Goal: Information Seeking & Learning: Check status

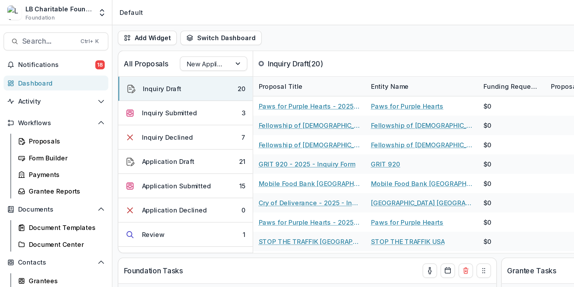
click at [23, 54] on div "Dashboard" at bounding box center [39, 54] width 54 height 6
click at [144, 153] on button "Review 1" at bounding box center [119, 152] width 87 height 16
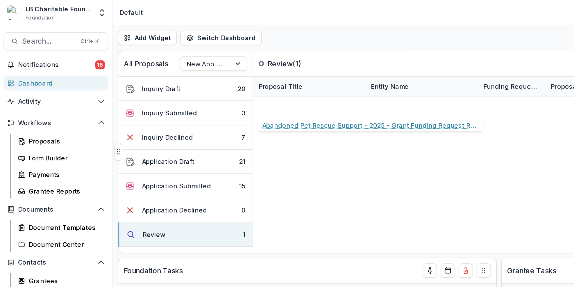
click at [208, 68] on link "Abandoned Pet Rescue Support - 2025 - Grant Funding Request Requirements and Qu…" at bounding box center [200, 68] width 66 height 6
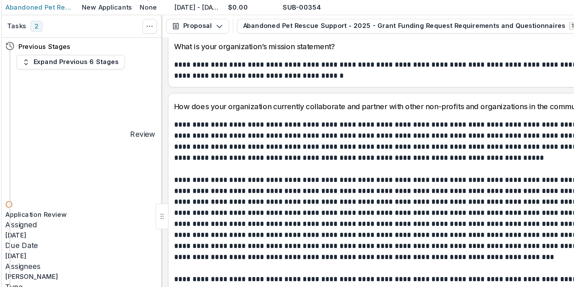
scroll to position [13, 0]
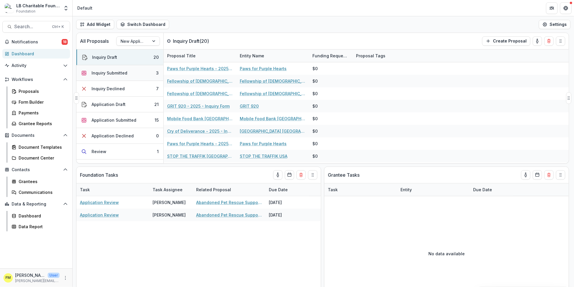
click at [141, 75] on button "Inquiry Submitted 3" at bounding box center [119, 73] width 87 height 16
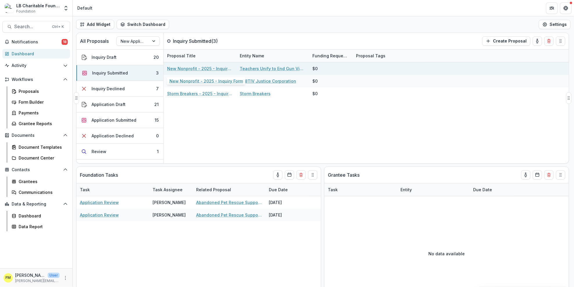
click at [181, 71] on link "New Nonprofit - 2025 - Inquiry Form" at bounding box center [200, 68] width 66 height 6
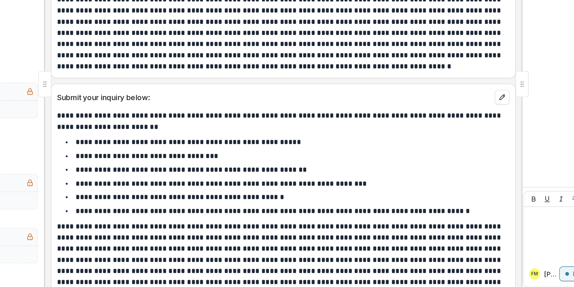
scroll to position [97, 0]
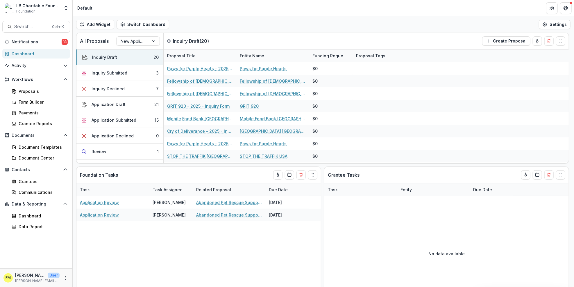
click at [37, 54] on div "Dashboard" at bounding box center [39, 54] width 54 height 6
click at [151, 77] on button "Inquiry Submitted 3" at bounding box center [119, 73] width 87 height 16
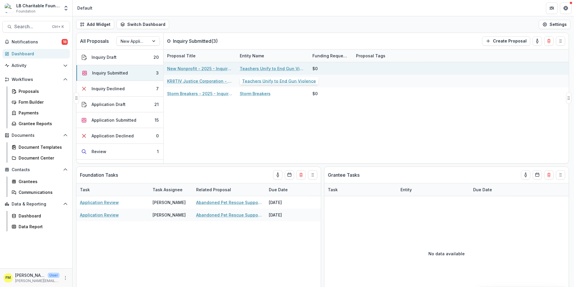
click at [263, 65] on div "Teachers Unify to End Gun Violence" at bounding box center [273, 68] width 66 height 13
click at [253, 68] on link "Teachers Unify to End Gun Violence" at bounding box center [273, 68] width 66 height 6
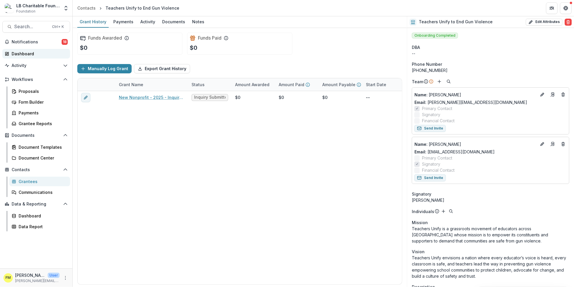
click at [34, 52] on div "Dashboard" at bounding box center [39, 54] width 54 height 6
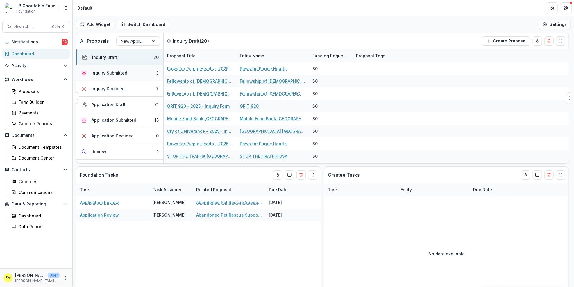
click at [141, 75] on button "Inquiry Submitted 3" at bounding box center [119, 73] width 87 height 16
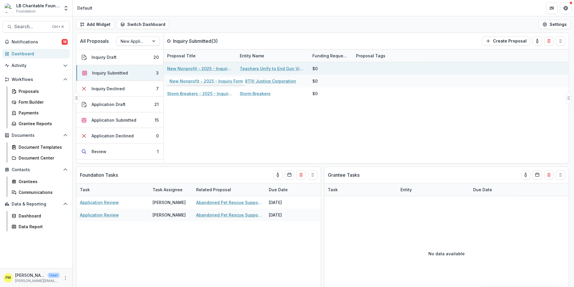
click at [186, 70] on link "New Nonprofit - 2025 - Inquiry Form" at bounding box center [200, 68] width 66 height 6
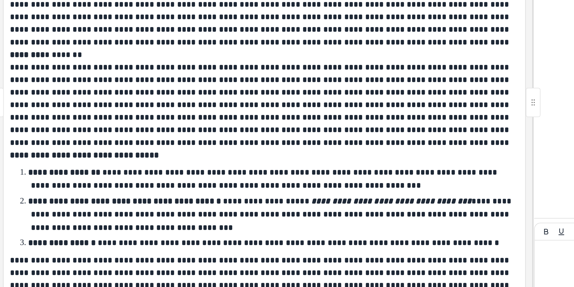
scroll to position [254, 0]
